Goal: Task Accomplishment & Management: Use online tool/utility

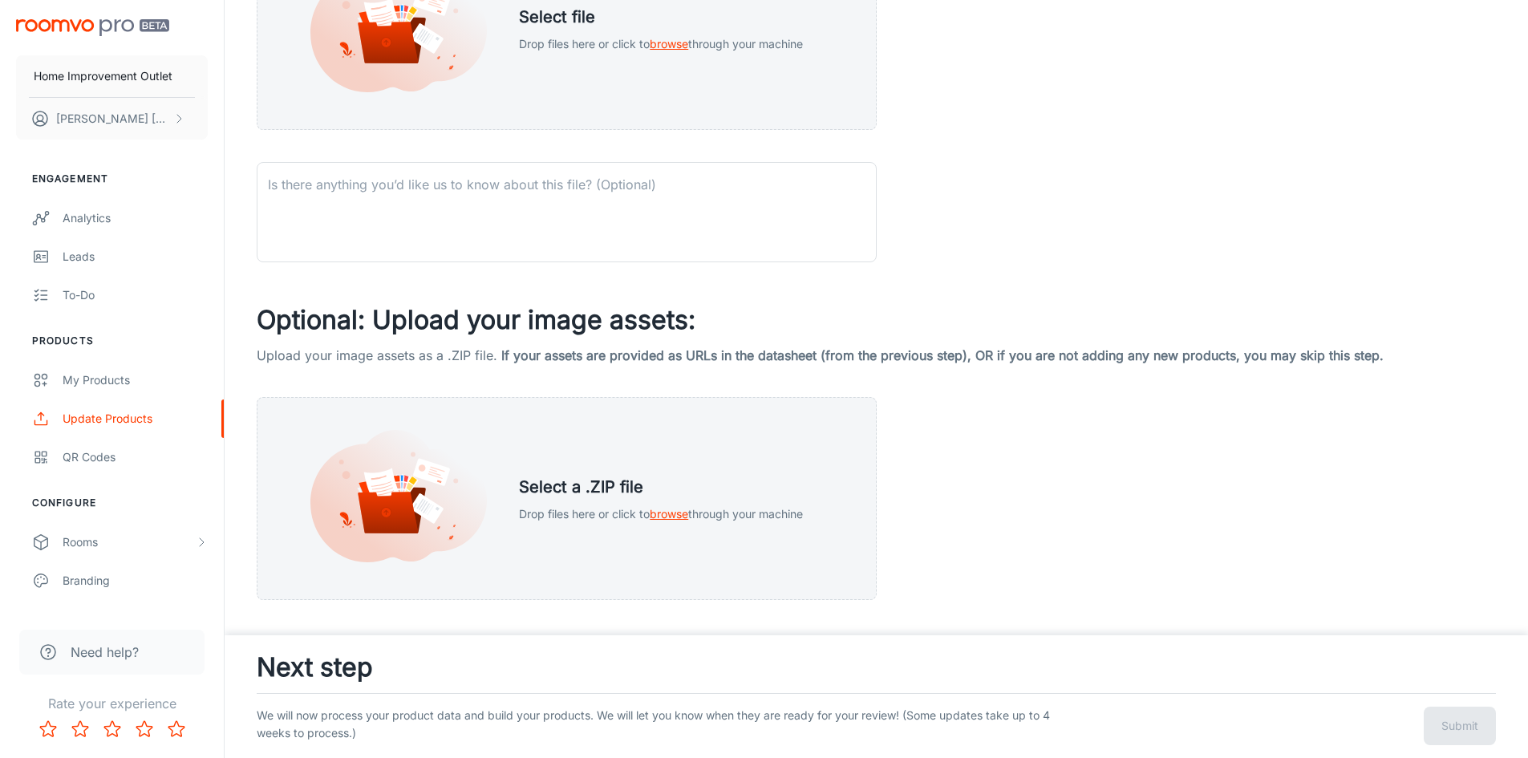
scroll to position [484, 0]
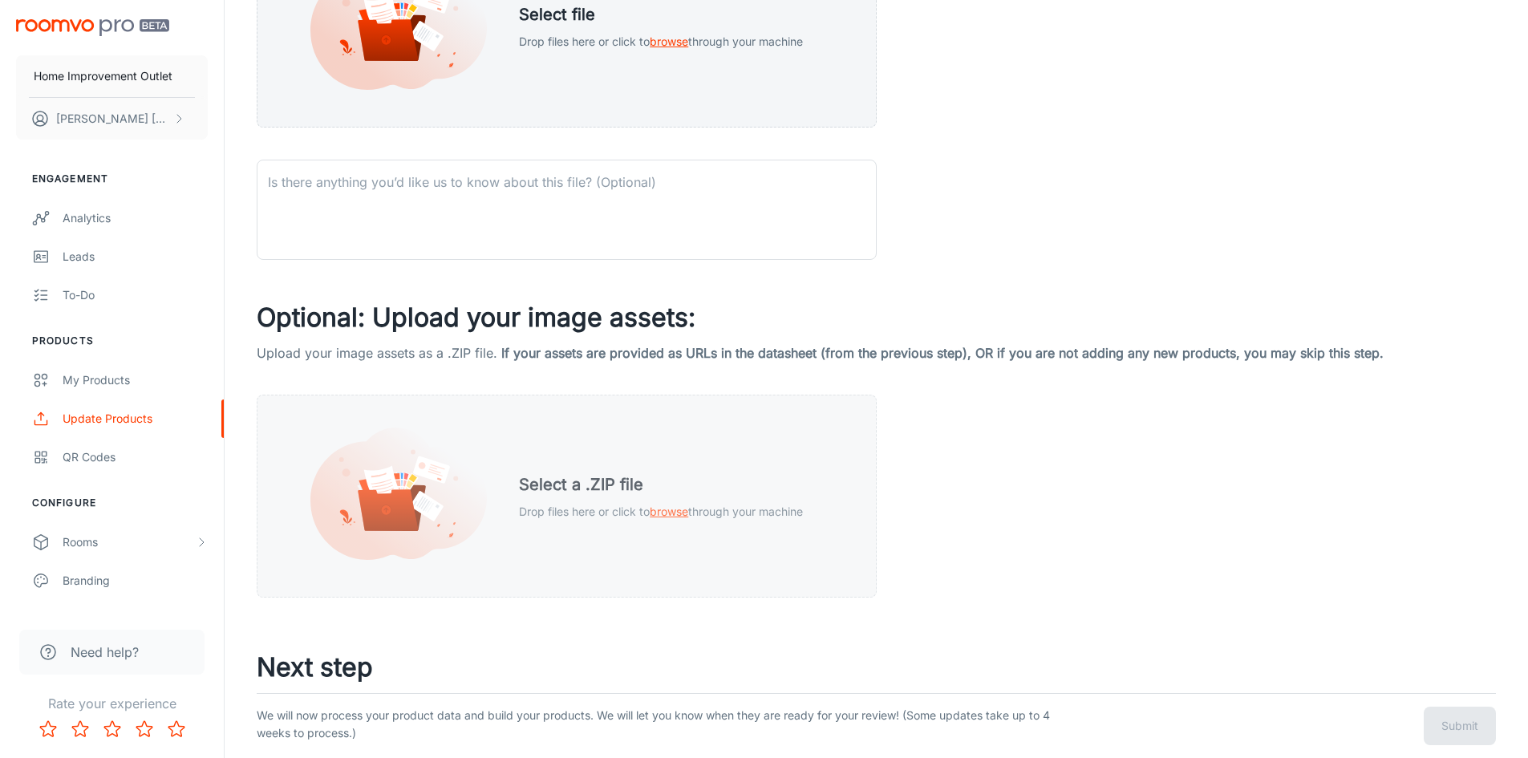
click at [675, 504] on span "browse" at bounding box center [669, 511] width 38 height 14
click at [668, 513] on span "browse" at bounding box center [669, 511] width 38 height 14
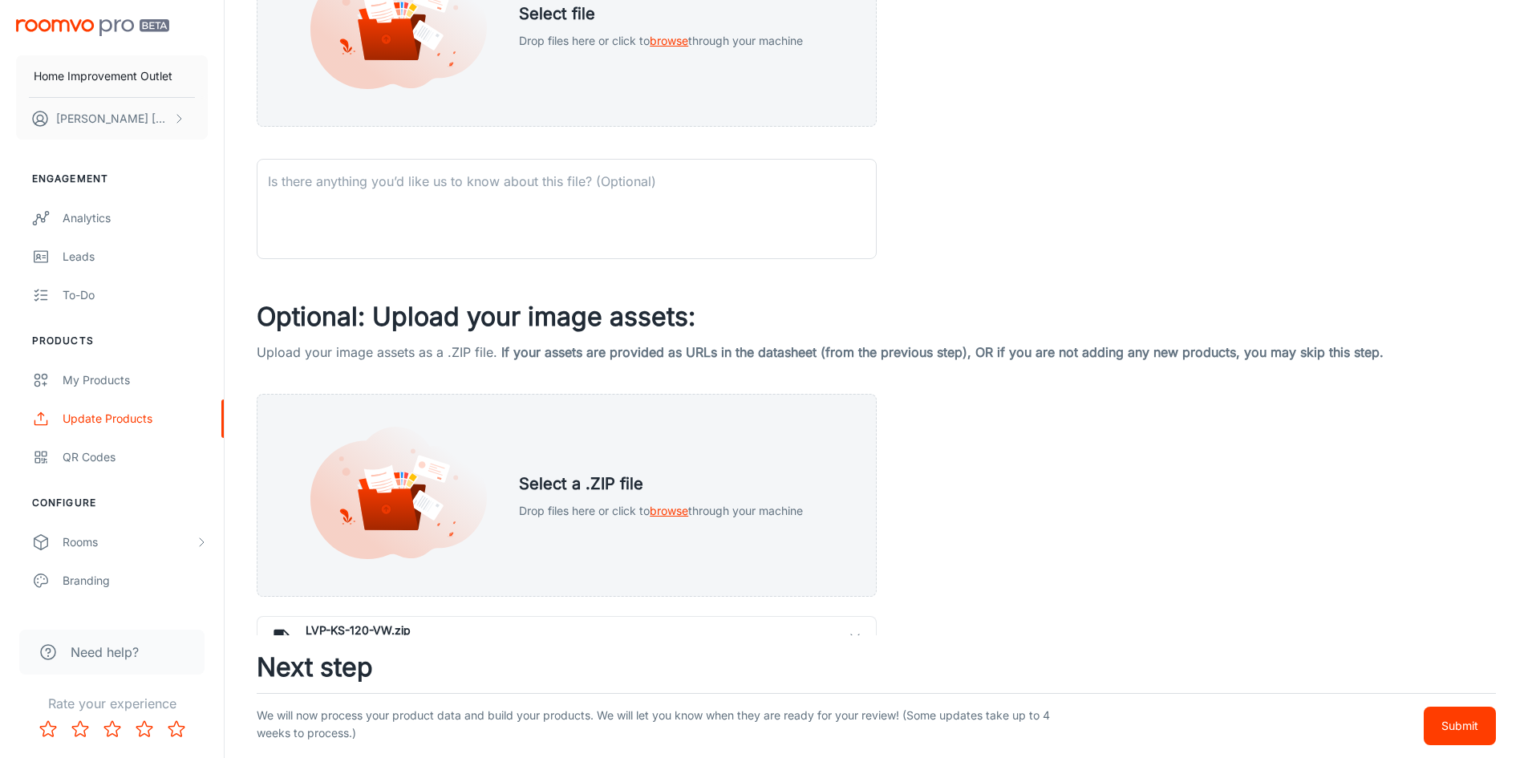
scroll to position [568, 0]
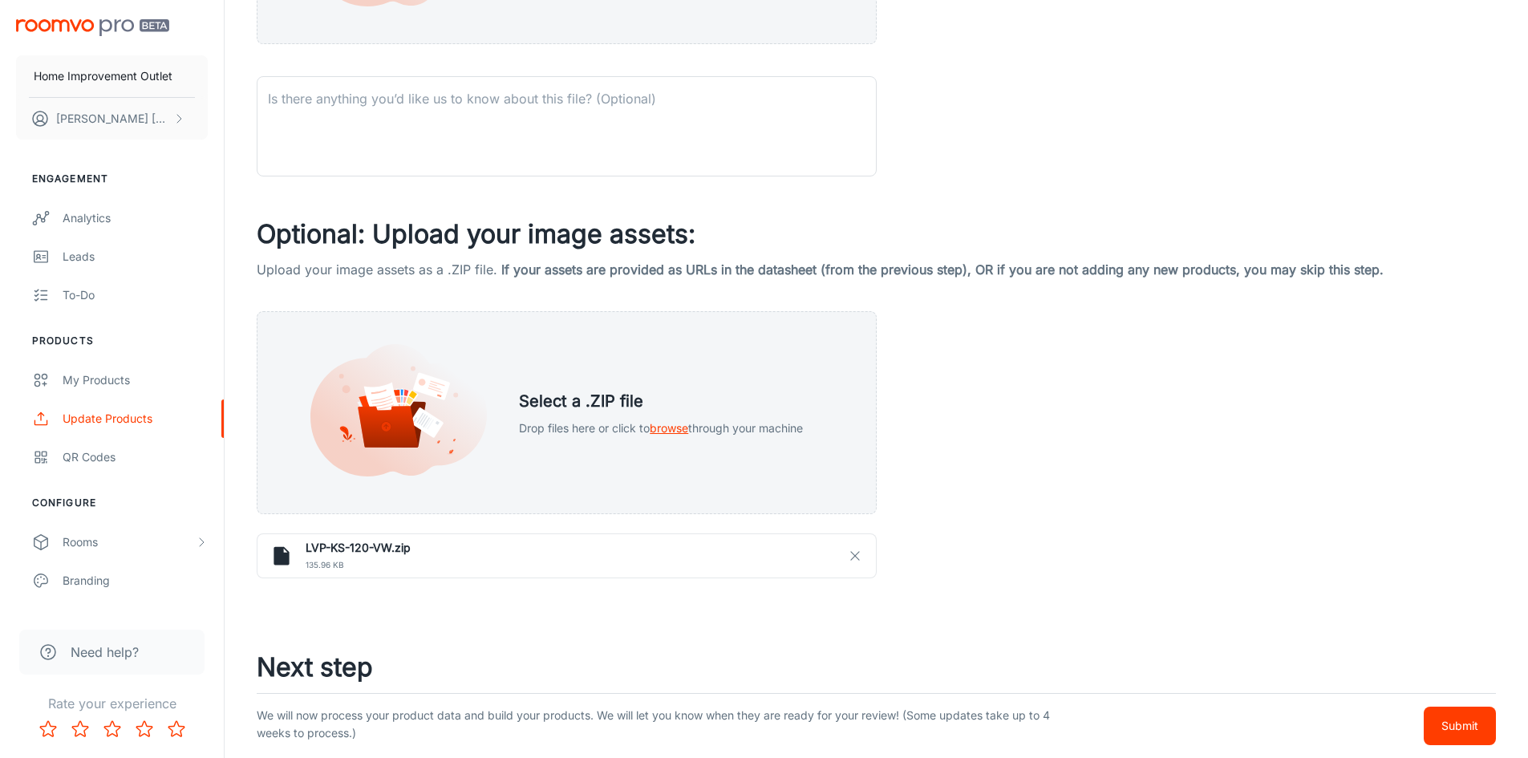
click at [1471, 728] on p "Submit" at bounding box center [1459, 726] width 37 height 18
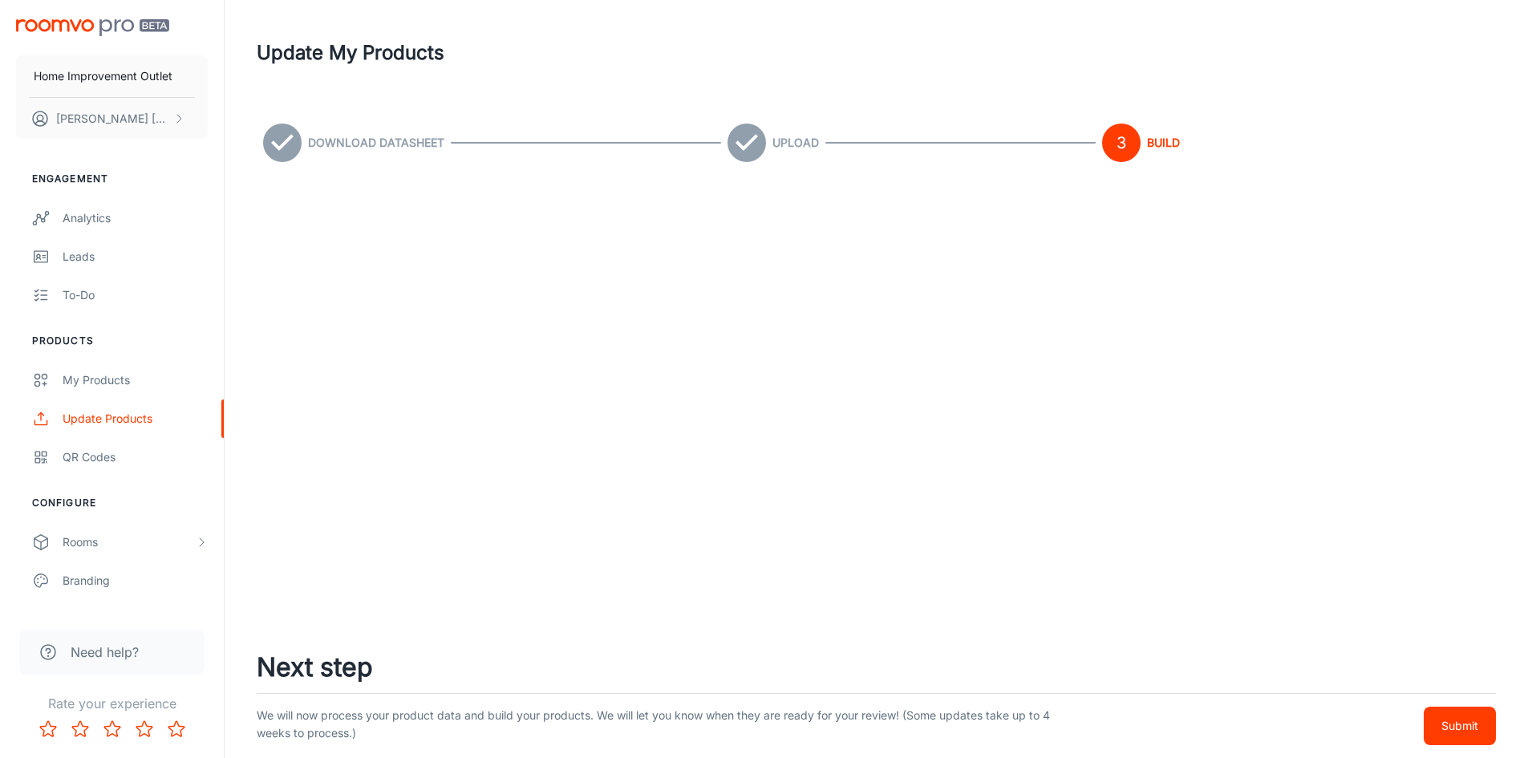
scroll to position [0, 0]
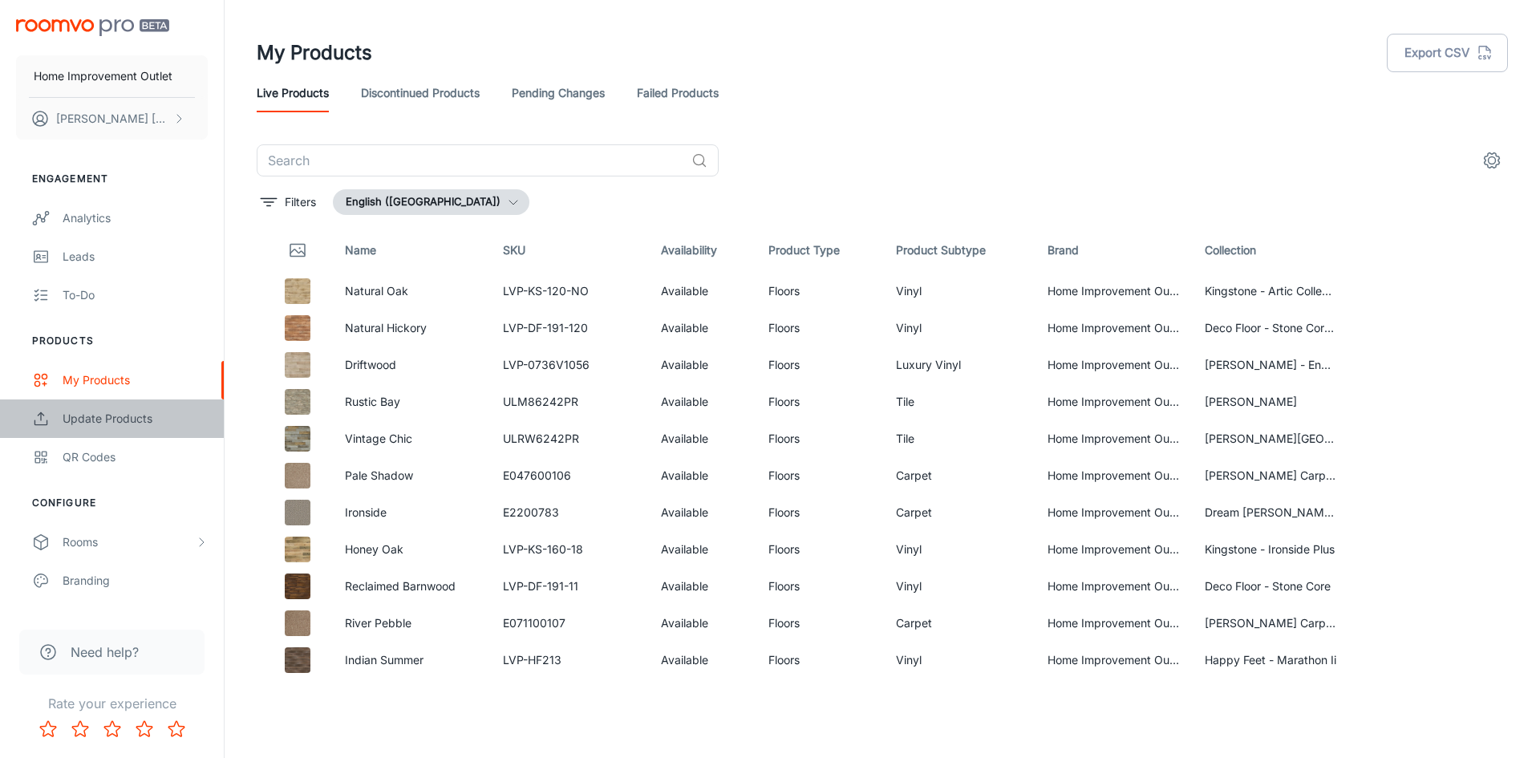
click at [146, 412] on div "Update Products" at bounding box center [135, 419] width 145 height 18
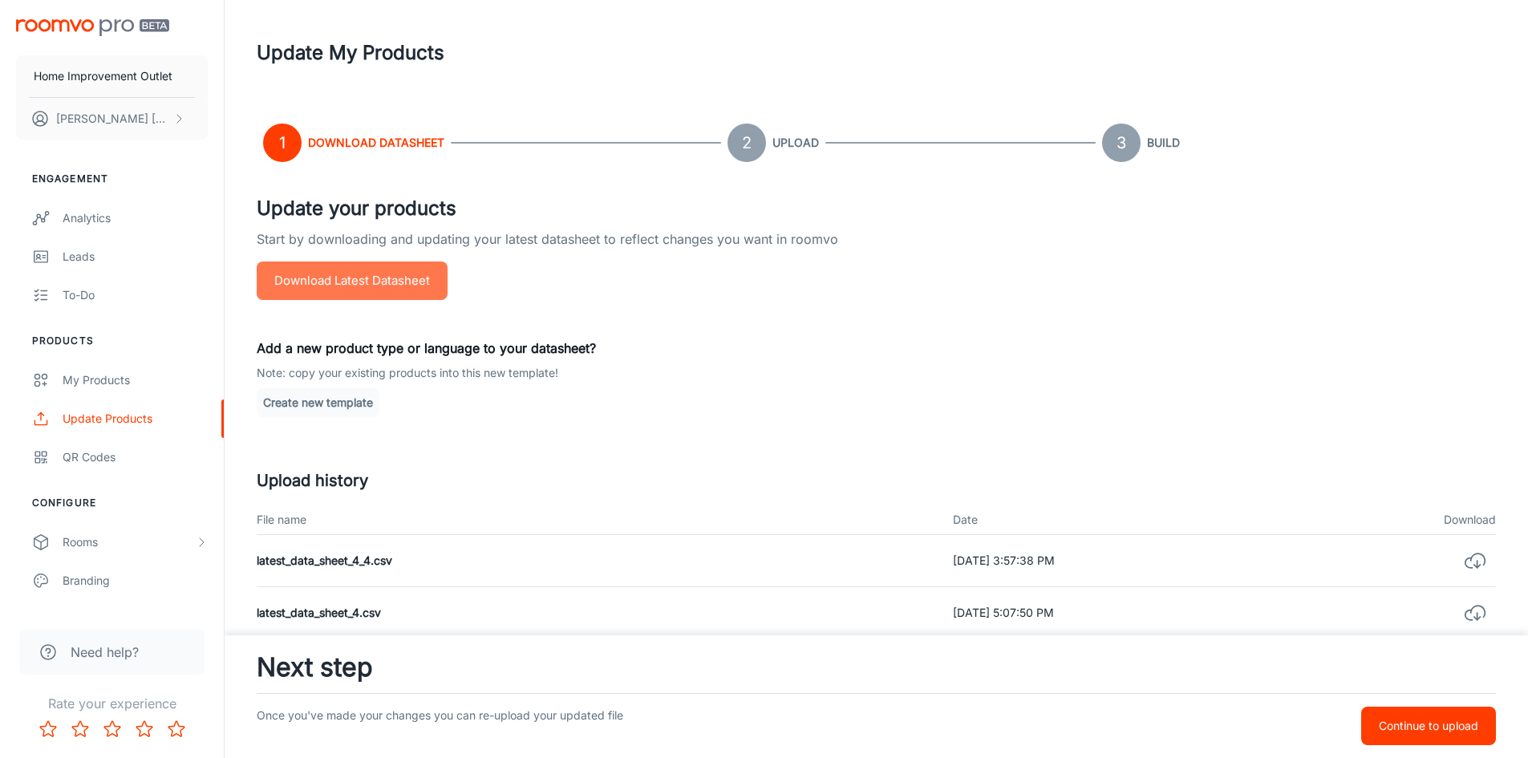
click at [400, 282] on button "Download Latest Datasheet" at bounding box center [352, 280] width 191 height 38
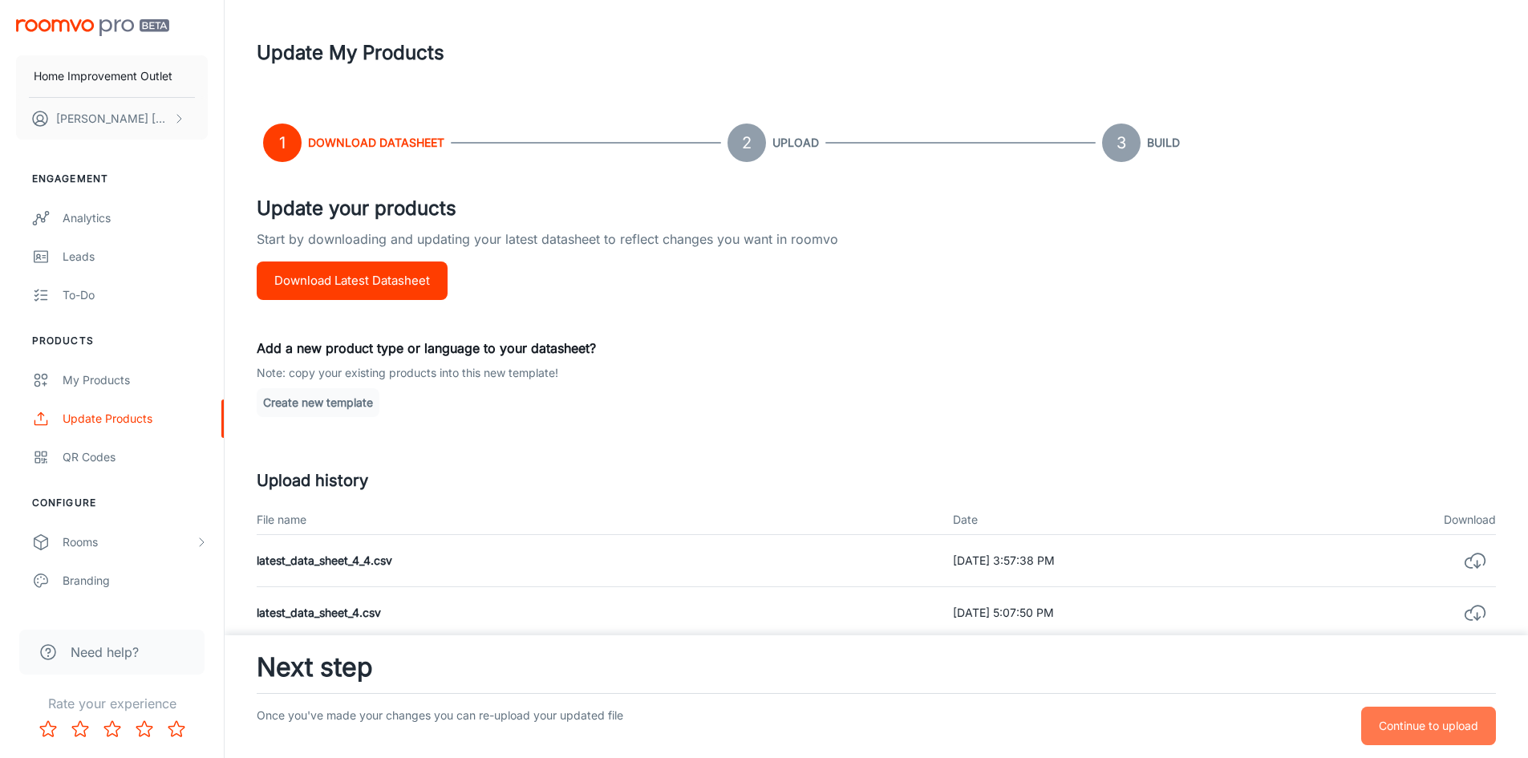
click at [1448, 723] on p "Continue to upload" at bounding box center [1428, 726] width 99 height 18
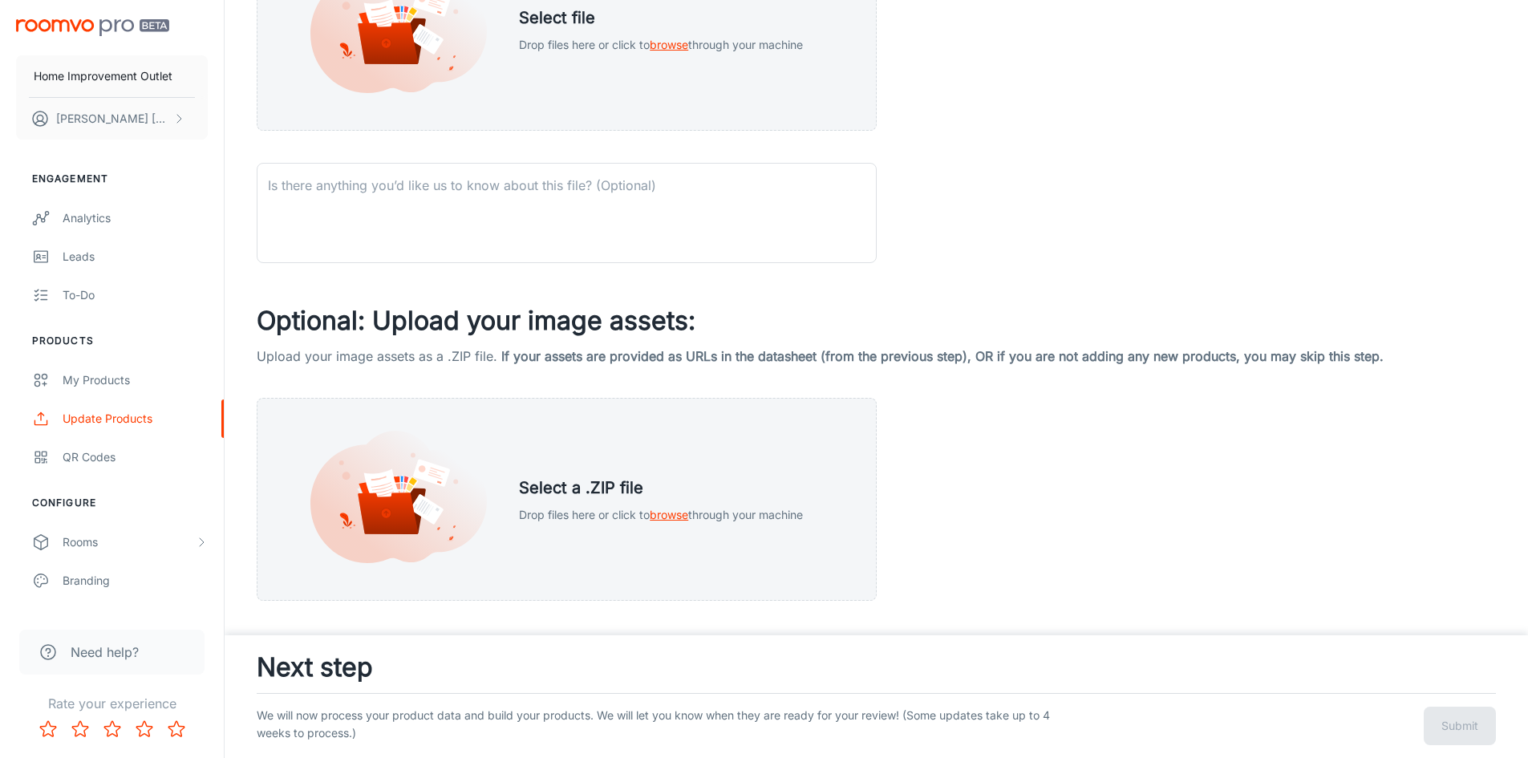
scroll to position [484, 0]
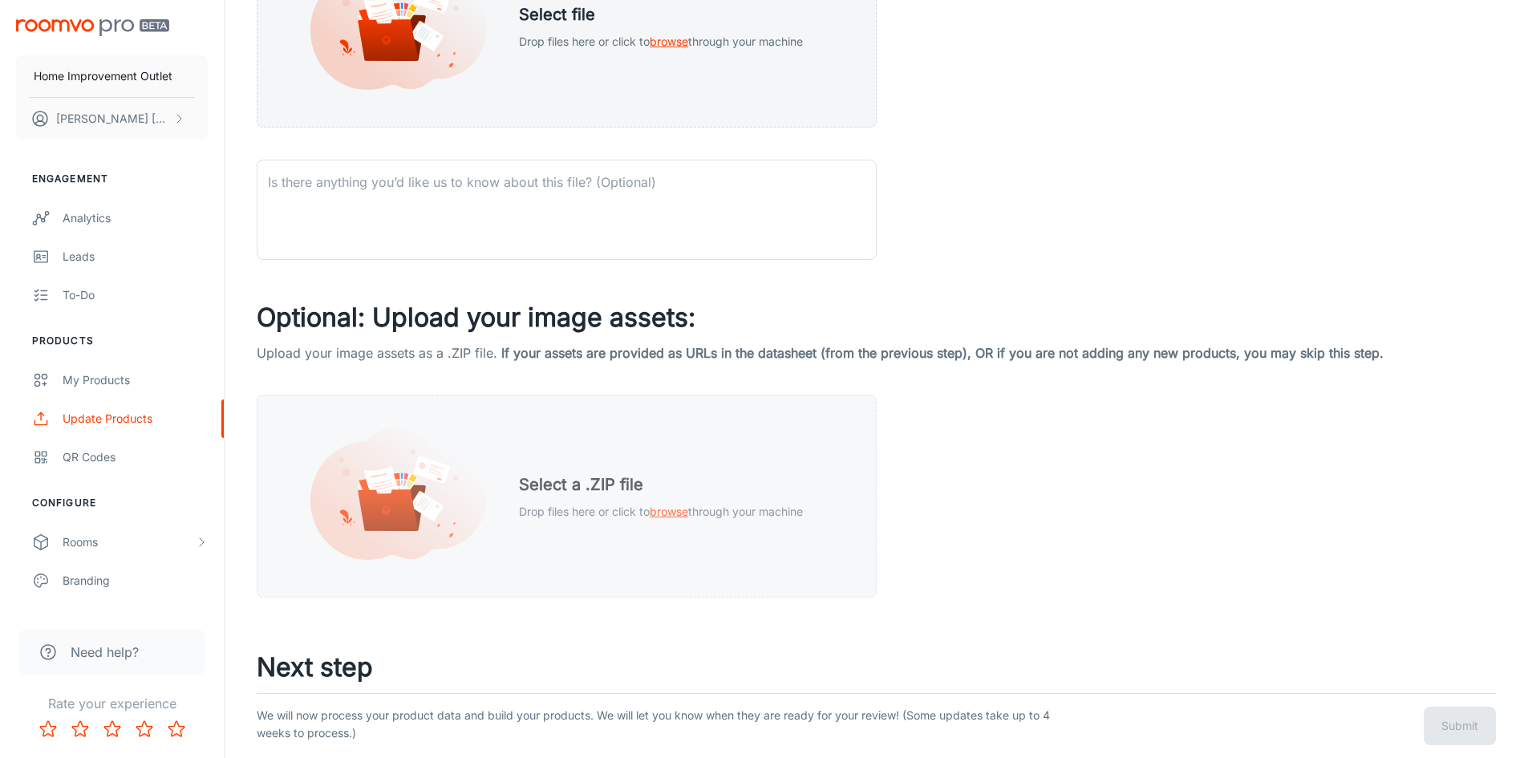
click at [685, 507] on span "browse" at bounding box center [669, 511] width 38 height 14
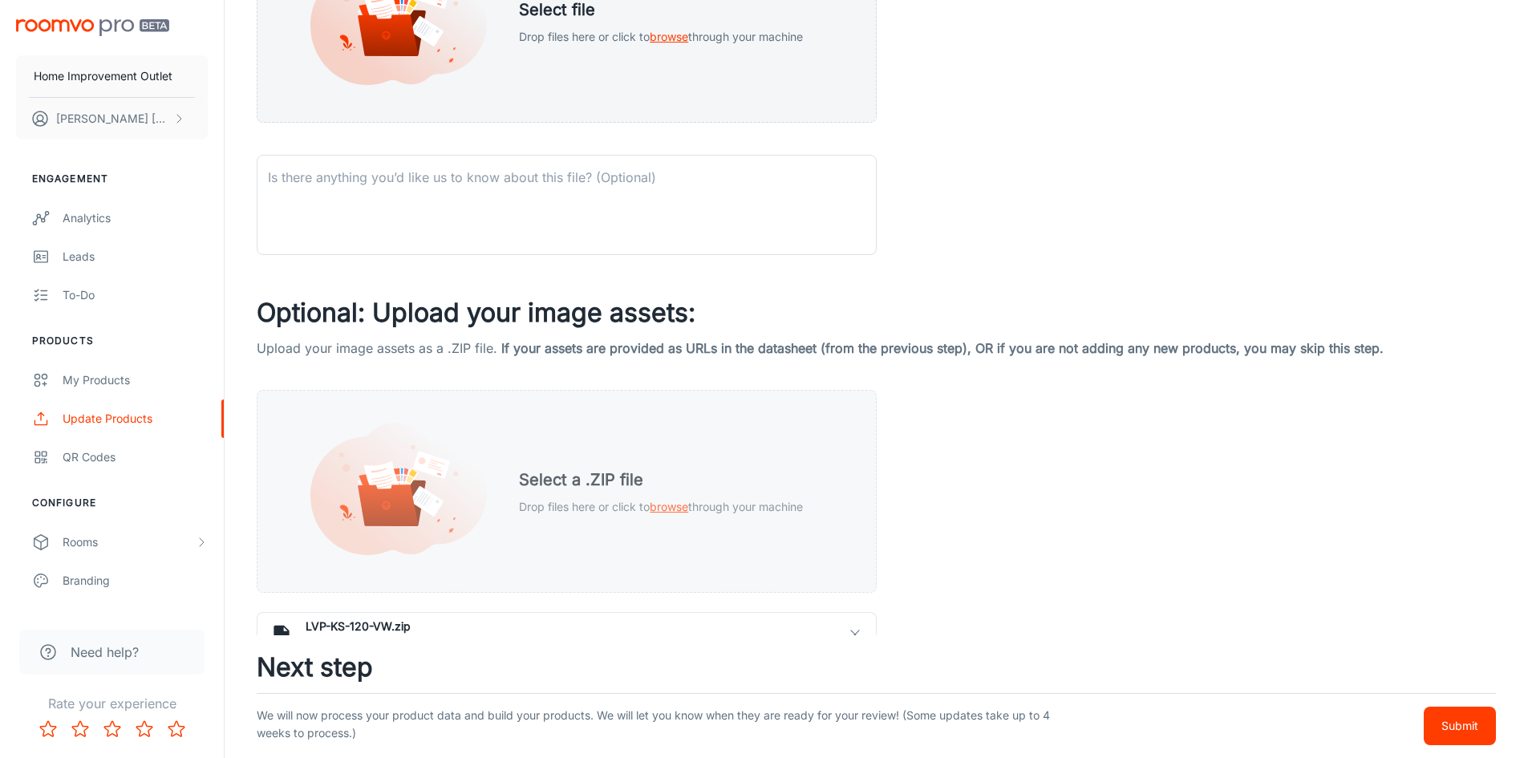
scroll to position [568, 0]
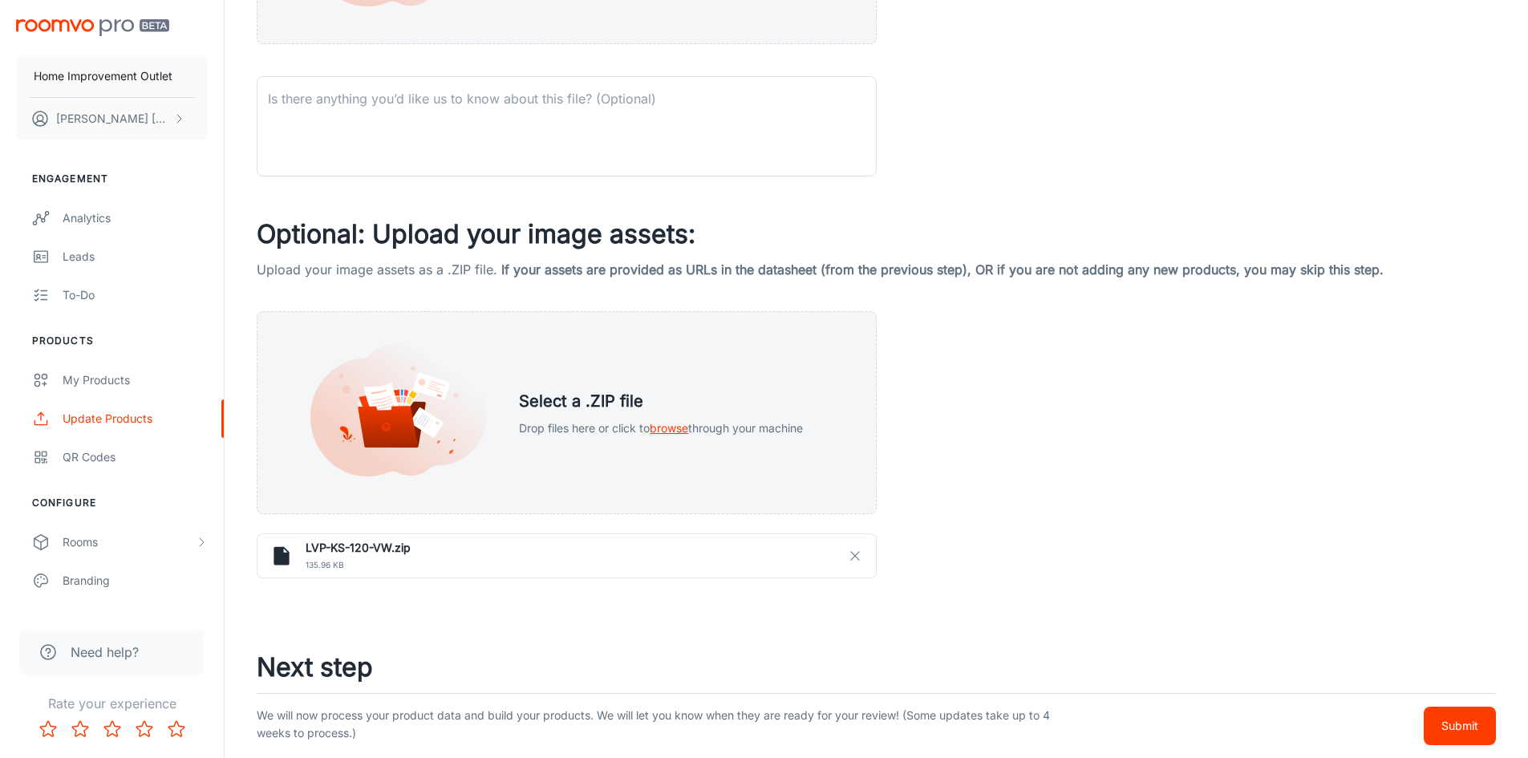
click at [1467, 727] on p "Submit" at bounding box center [1459, 726] width 37 height 18
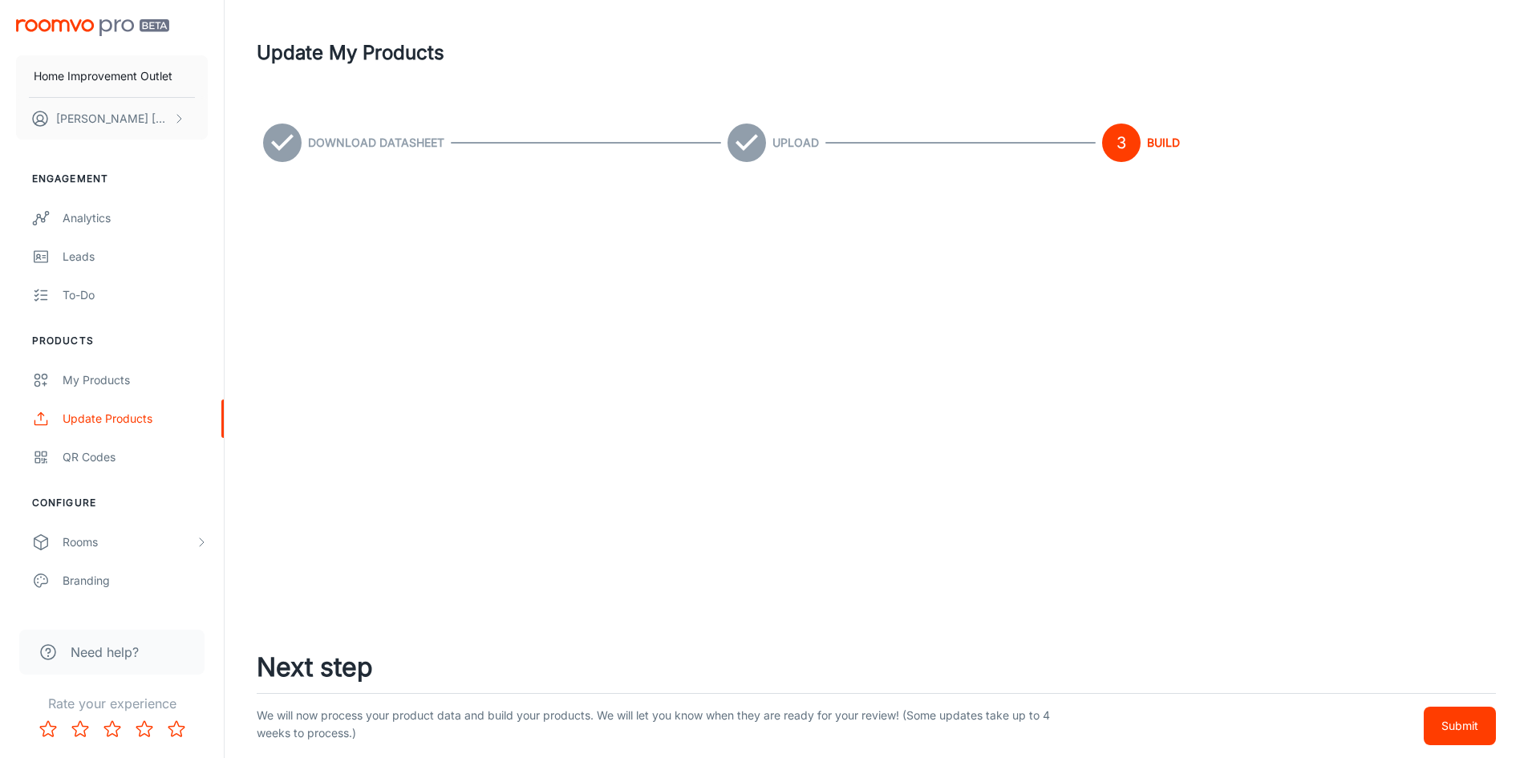
scroll to position [0, 0]
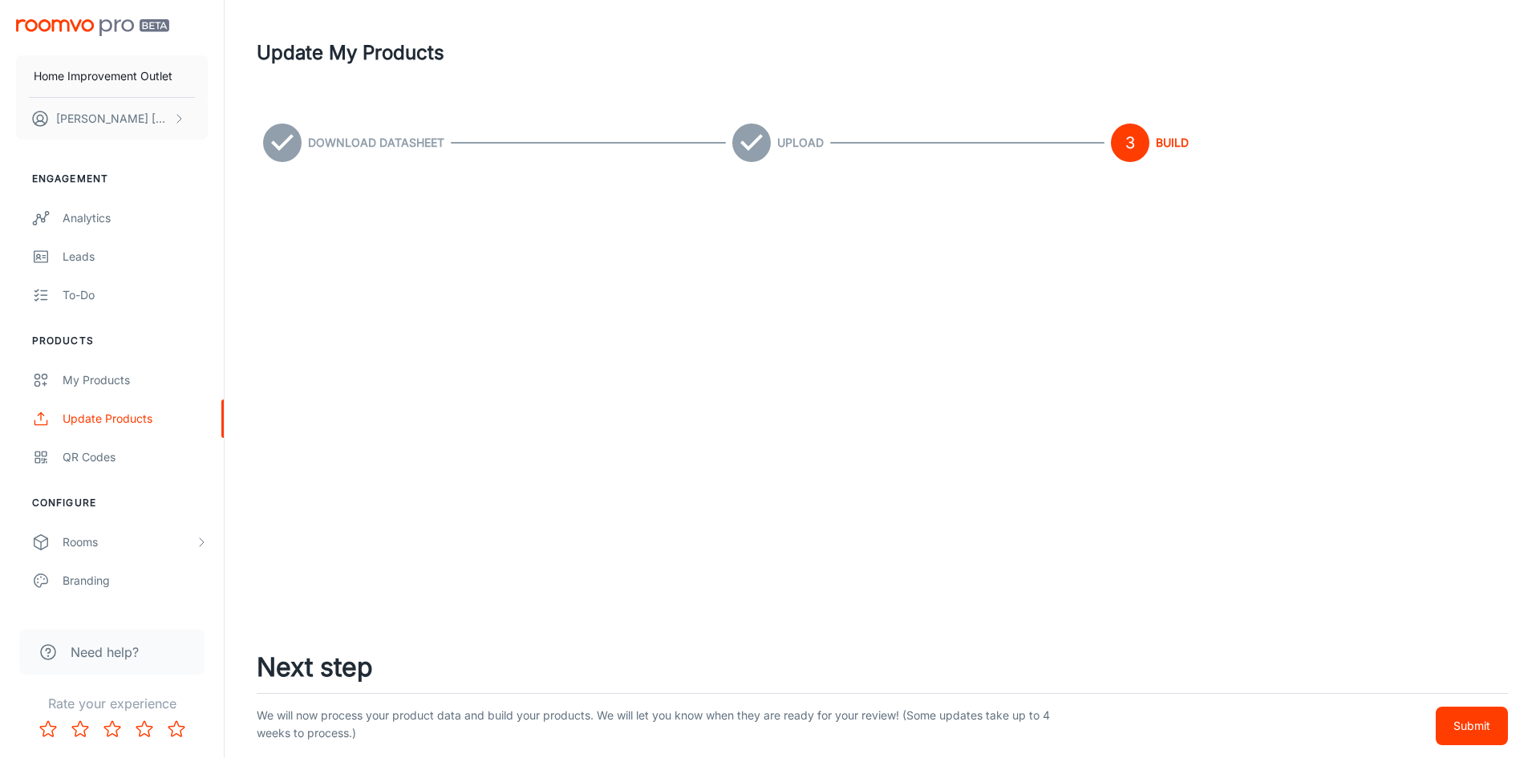
click at [1462, 728] on p "Submit" at bounding box center [1471, 726] width 37 height 18
click at [1465, 726] on p "Submit" at bounding box center [1471, 726] width 37 height 18
click at [152, 388] on div "My Products" at bounding box center [135, 380] width 145 height 18
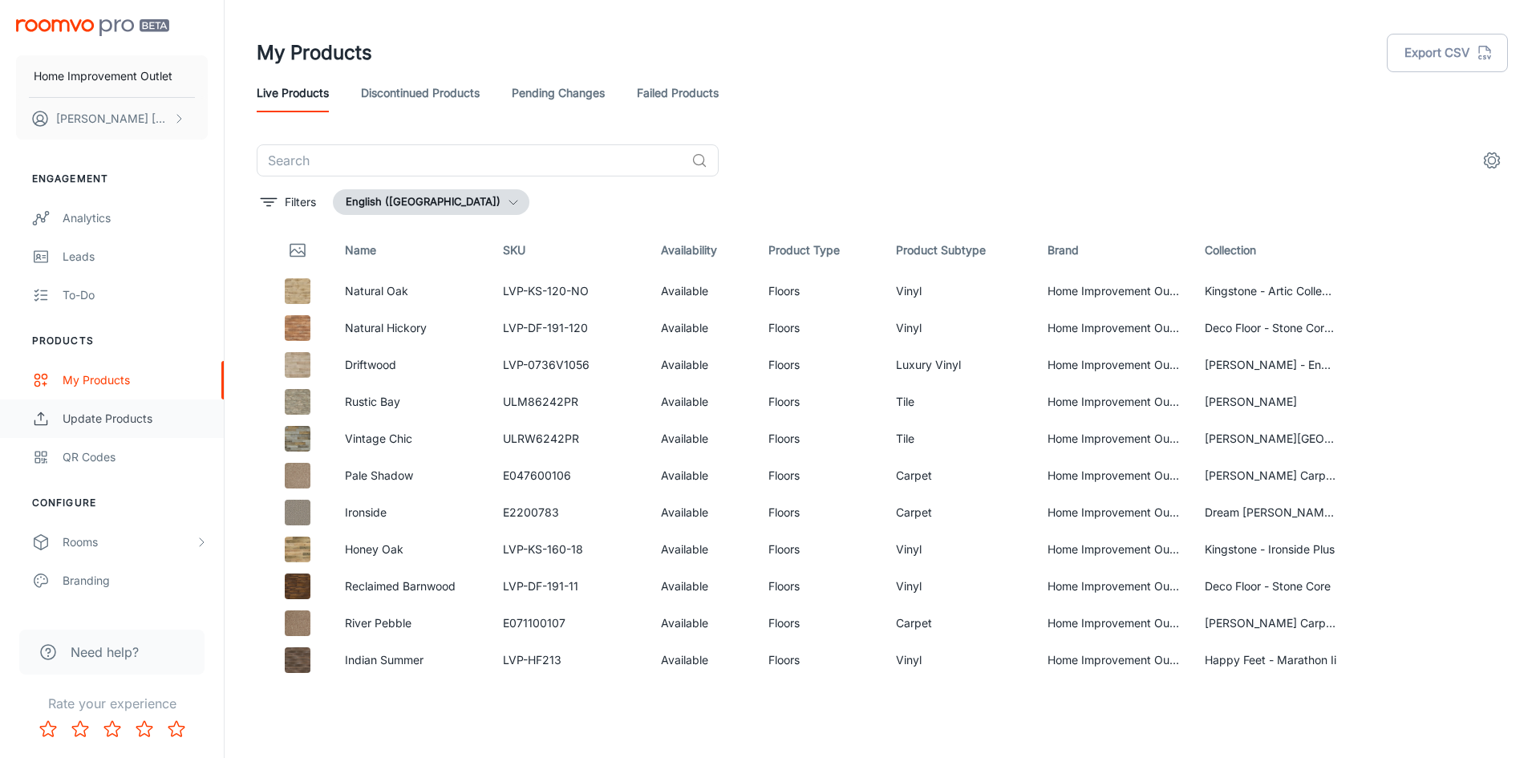
click at [171, 407] on link "Update Products" at bounding box center [112, 418] width 224 height 38
